Goal: Information Seeking & Learning: Learn about a topic

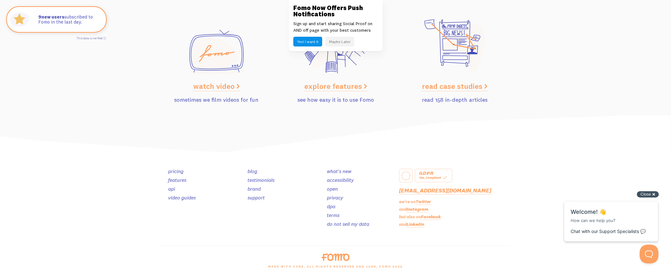
click at [651, 192] on span "Close" at bounding box center [646, 194] width 10 height 5
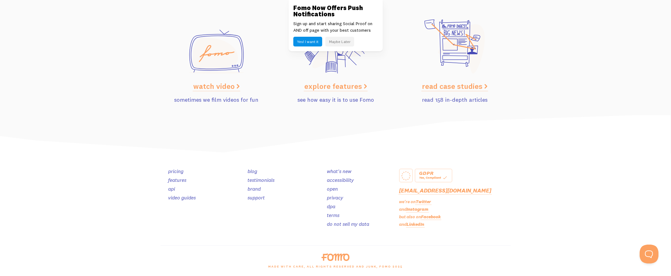
click at [252, 171] on link "blog" at bounding box center [253, 171] width 10 height 6
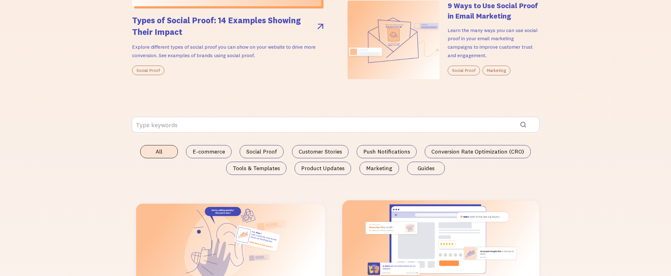
scroll to position [340, 0]
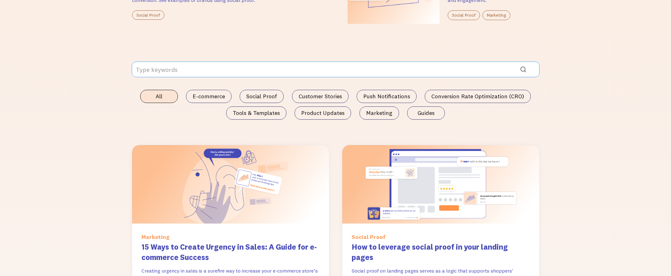
click at [185, 63] on input "Email Form" at bounding box center [336, 70] width 408 height 16
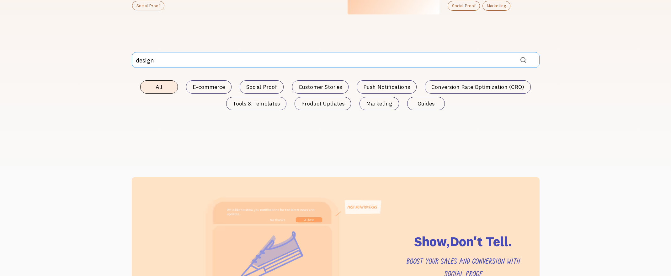
scroll to position [346, 0]
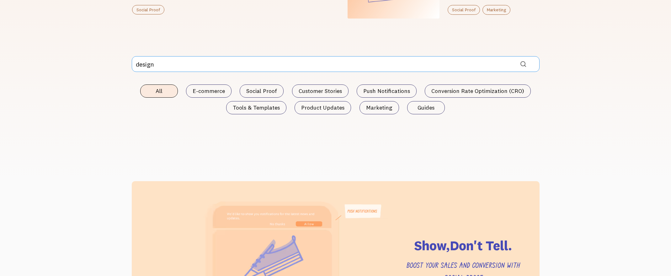
click at [168, 64] on input "design" at bounding box center [336, 64] width 408 height 16
type input "orange"
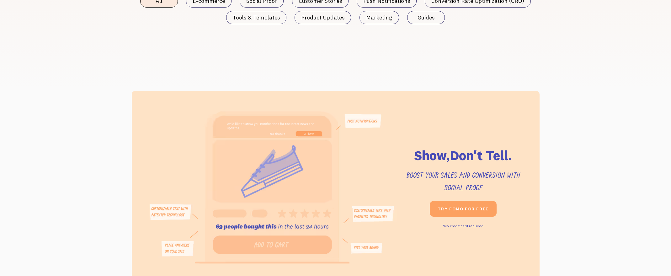
scroll to position [309, 0]
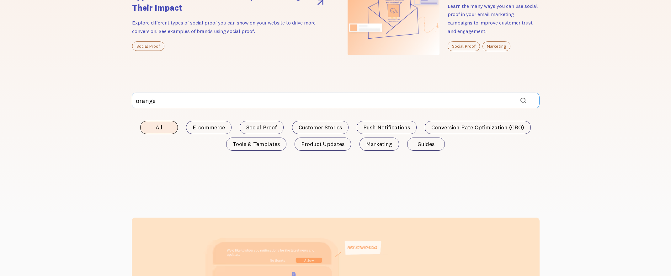
click at [156, 95] on input "orange" at bounding box center [336, 101] width 408 height 16
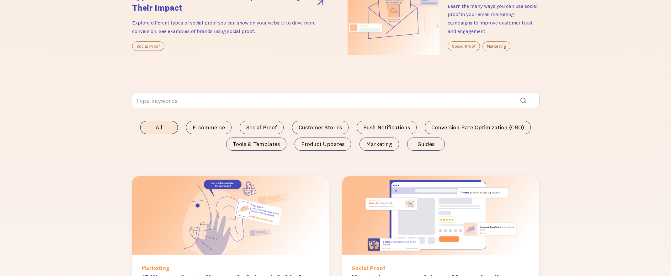
drag, startPoint x: 630, startPoint y: 151, endPoint x: 646, endPoint y: 149, distance: 15.8
